Goal: Communication & Community: Answer question/provide support

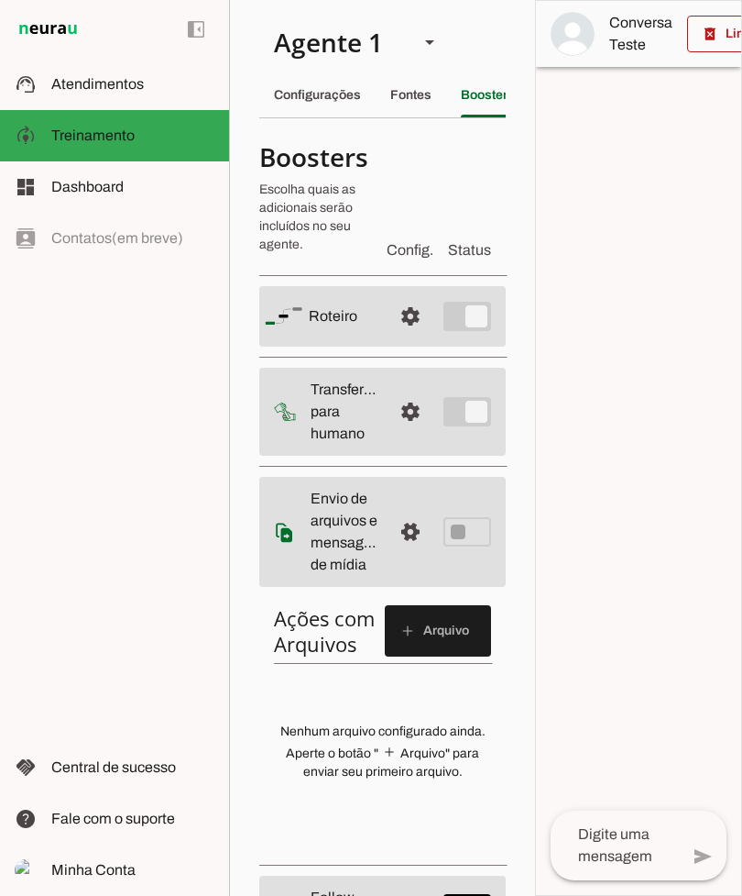
scroll to position [0, 54]
click at [0, 0] on slot "Fontes" at bounding box center [0, 0] width 0 height 0
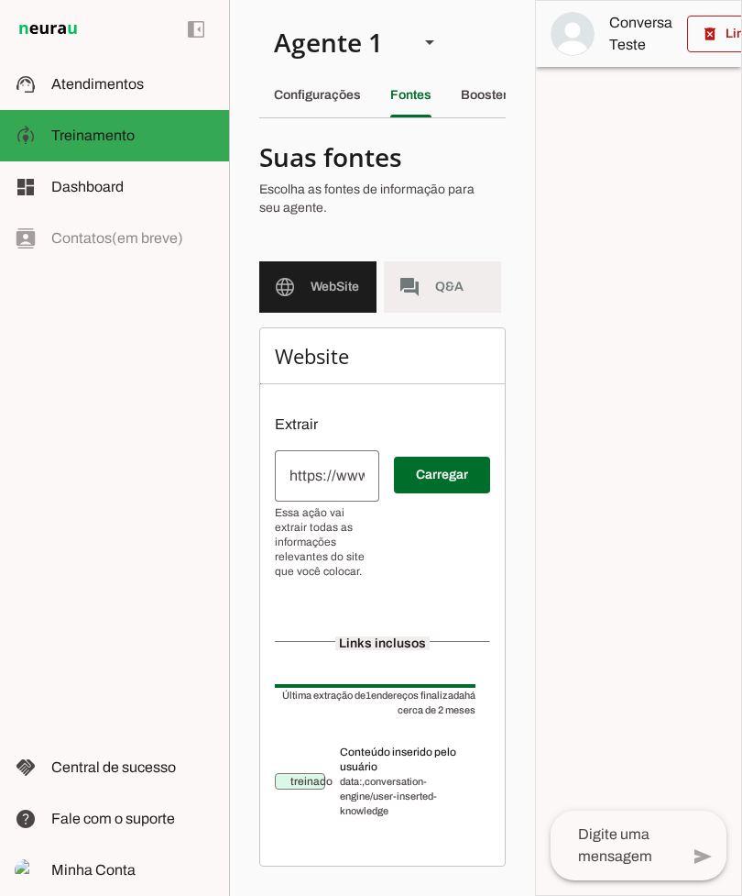
scroll to position [0, 55]
click at [387, 283] on span "Q&A" at bounding box center [405, 287] width 51 height 18
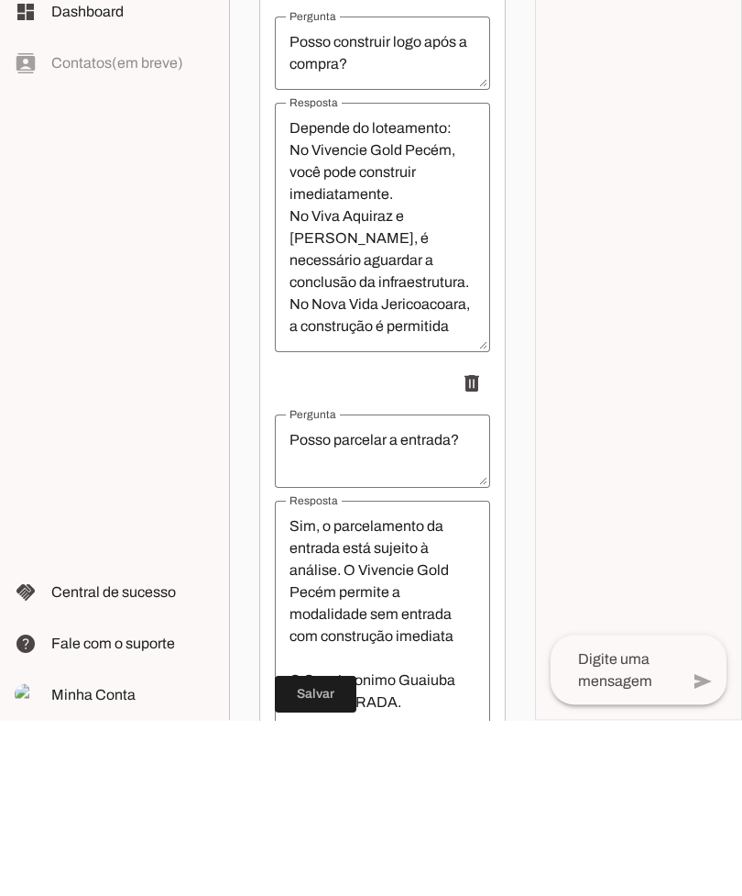
scroll to position [667, 0]
click at [427, 292] on textarea "Depende do loteamento: No Vivencie Gold Pecém, você pode construir imediatament…" at bounding box center [382, 402] width 215 height 220
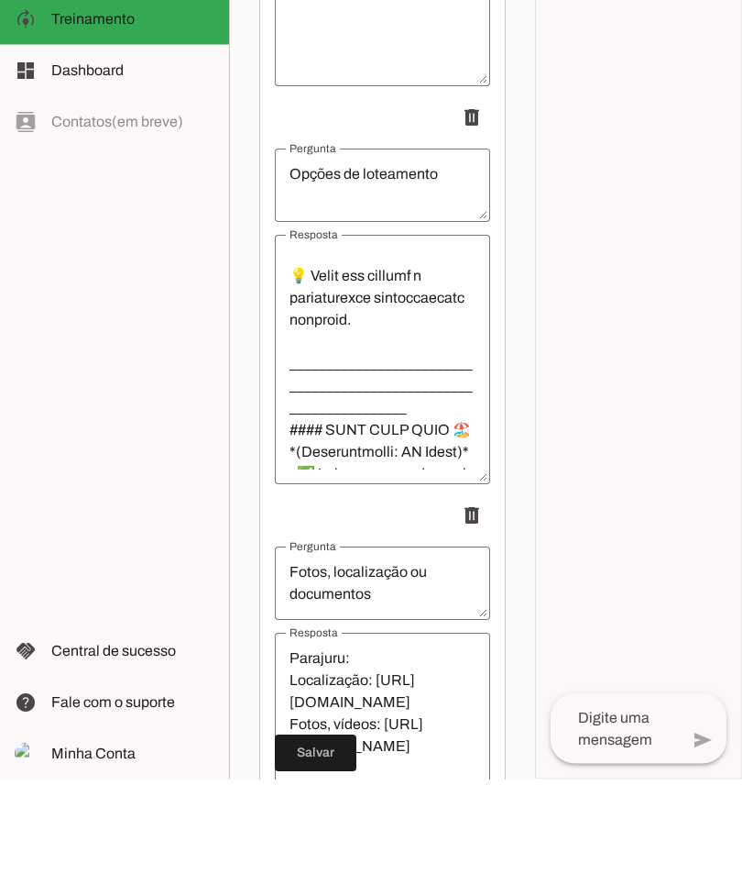
scroll to position [11448, 0]
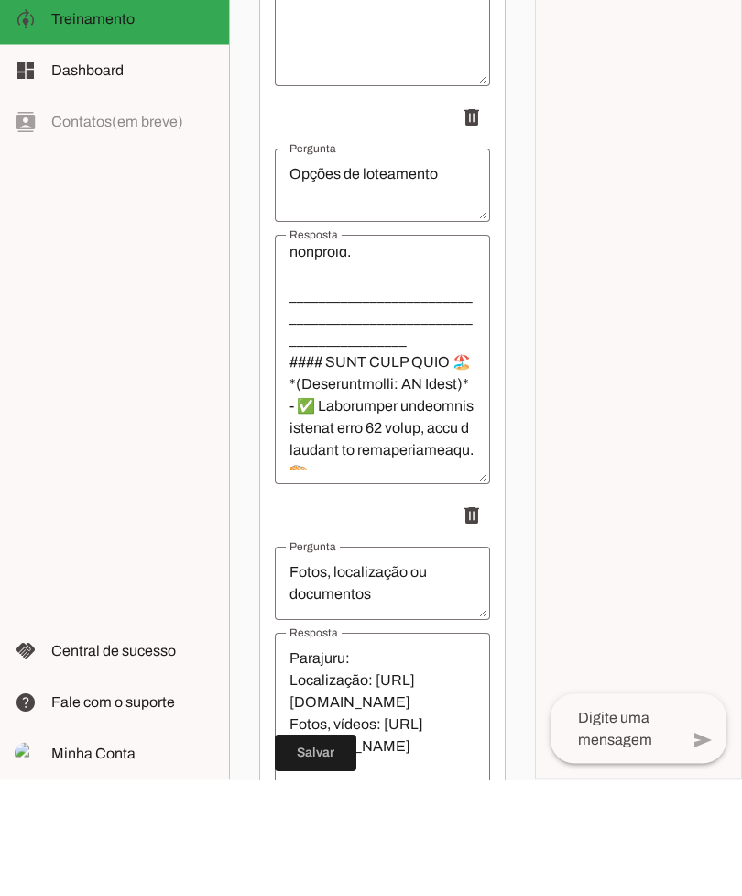
click at [453, 367] on textarea "Resposta" at bounding box center [382, 477] width 215 height 220
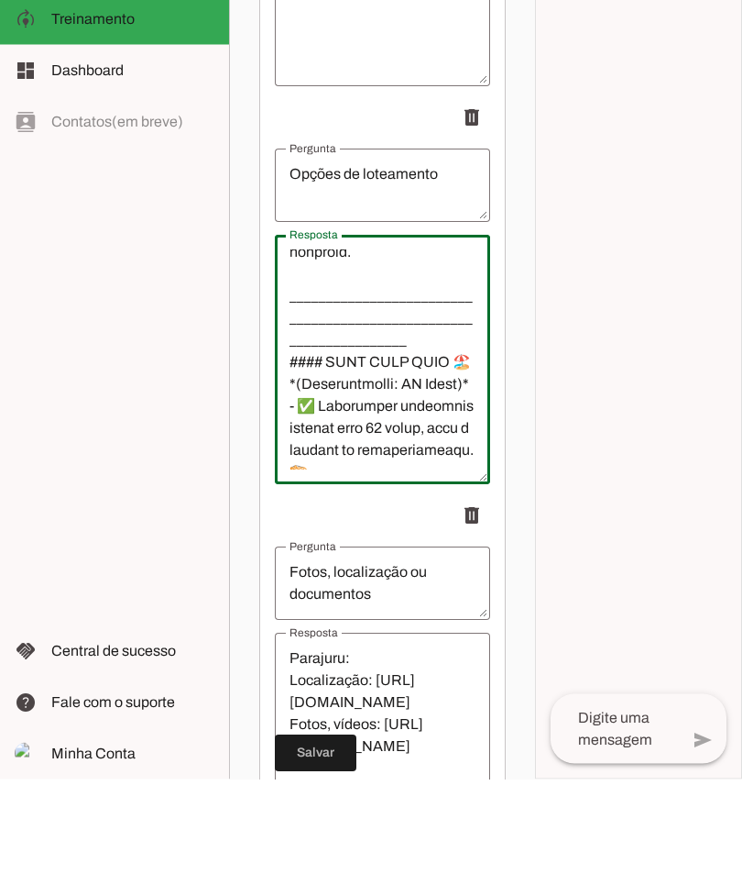
click at [348, 367] on textarea "Resposta" at bounding box center [382, 477] width 215 height 220
click at [357, 367] on textarea "Resposta" at bounding box center [382, 477] width 215 height 220
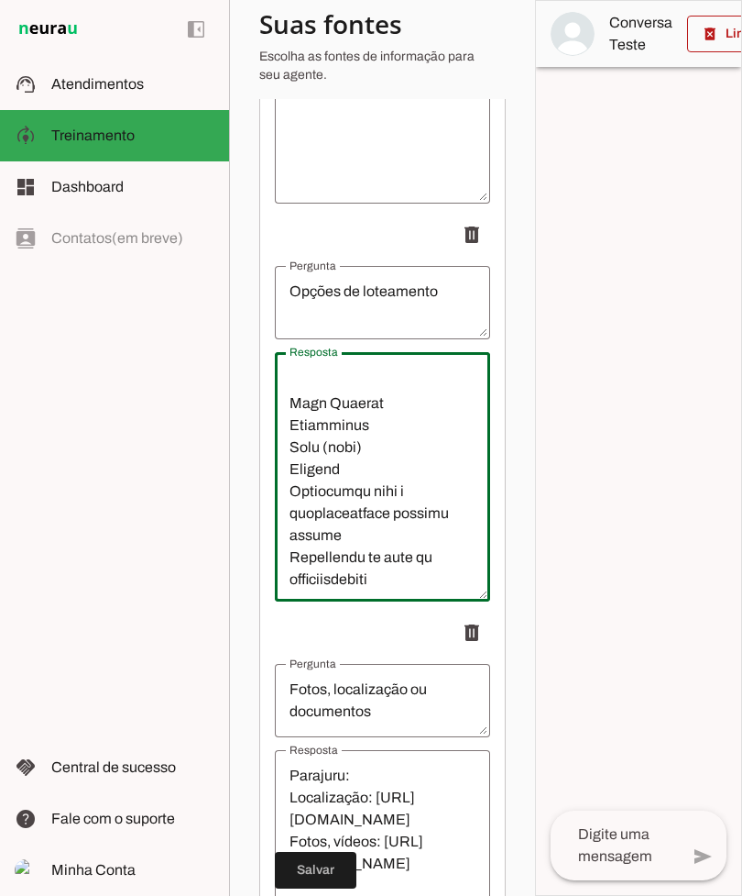
scroll to position [11964, 0]
click at [307, 367] on textarea "Resposta" at bounding box center [382, 477] width 215 height 220
click at [347, 367] on textarea "Resposta" at bounding box center [382, 477] width 215 height 220
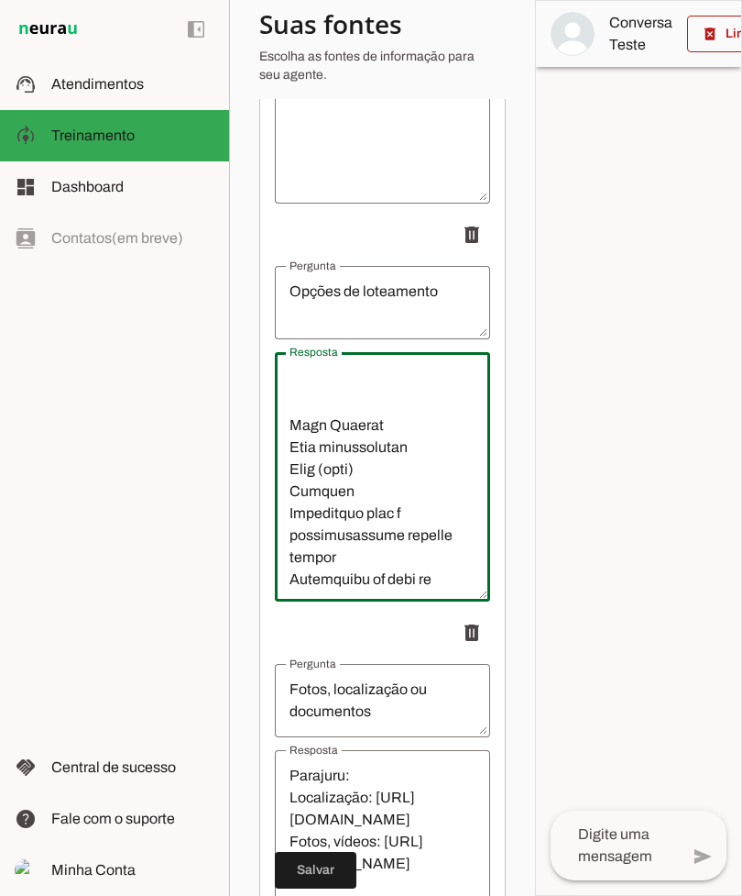
click at [397, 388] on textarea "Resposta" at bounding box center [382, 477] width 215 height 220
click at [390, 454] on textarea "Resposta" at bounding box center [382, 477] width 215 height 220
click at [384, 452] on textarea "Resposta" at bounding box center [382, 477] width 215 height 220
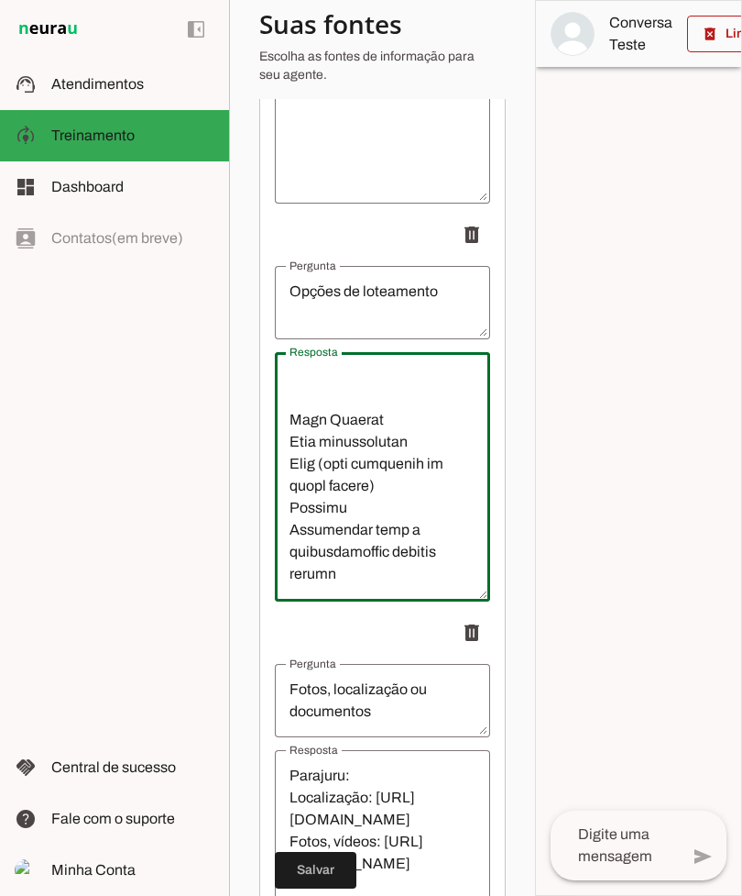
scroll to position [11970, 0]
click at [435, 396] on textarea "Resposta" at bounding box center [382, 477] width 215 height 220
click at [300, 367] on textarea "Resposta" at bounding box center [382, 477] width 215 height 220
click at [310, 367] on textarea "Resposta" at bounding box center [382, 477] width 215 height 220
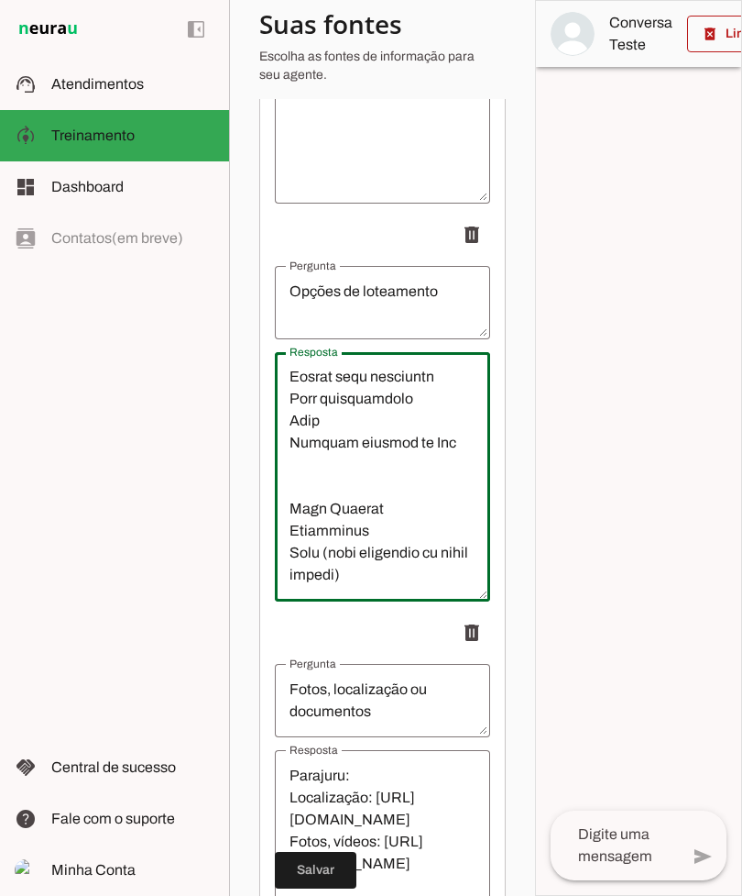
scroll to position [11880, 0]
click at [424, 390] on textarea "Resposta" at bounding box center [382, 477] width 215 height 220
type textarea "Loremi do sitametcon ✅ Adipisci Elit Seddo Eiusm t incidi ut 545l² (0e d 58m) A…"
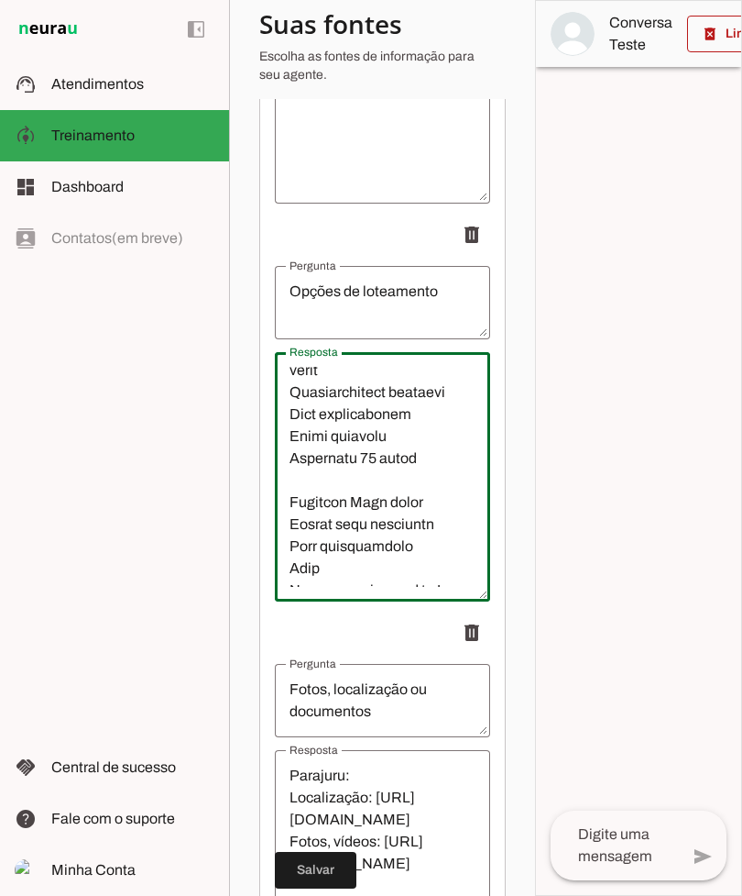
scroll to position [11733, 0]
click at [317, 414] on textarea "Resposta" at bounding box center [382, 477] width 215 height 220
click at [322, 422] on textarea "Resposta" at bounding box center [382, 477] width 215 height 220
